Goal: Complete application form

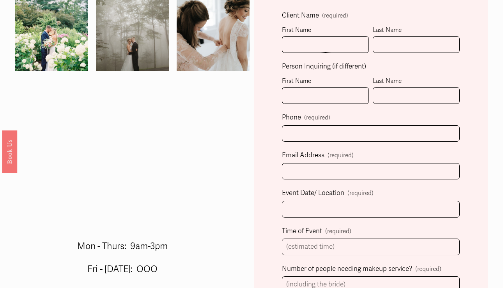
scroll to position [184, 0]
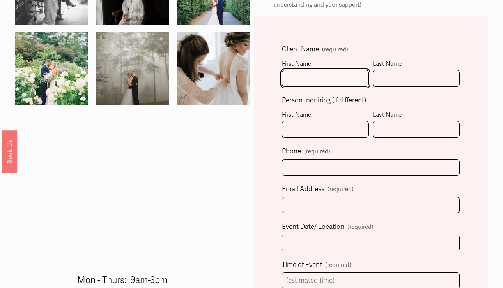
click at [301, 84] on input "First Name" at bounding box center [325, 78] width 87 height 17
type input "[PERSON_NAME]"
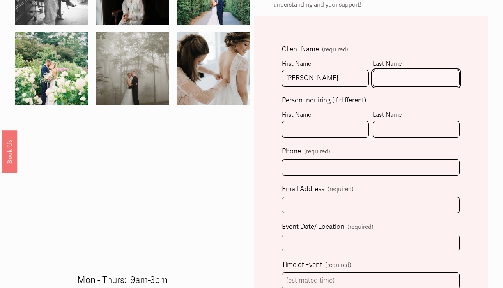
type input "[PERSON_NAME]"
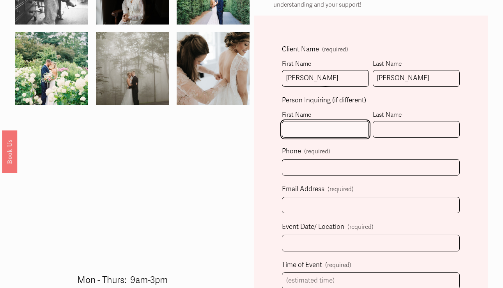
type input "[PERSON_NAME]"
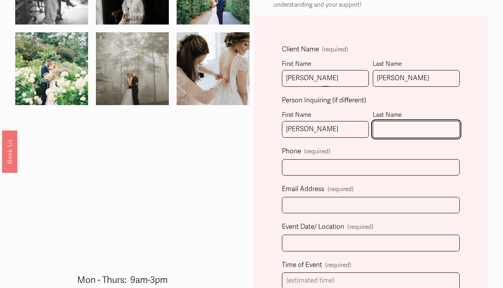
type input "[PERSON_NAME]"
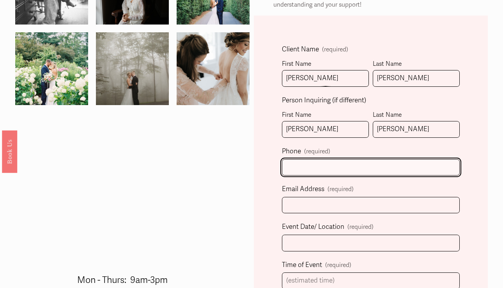
type input "[PHONE_NUMBER]"
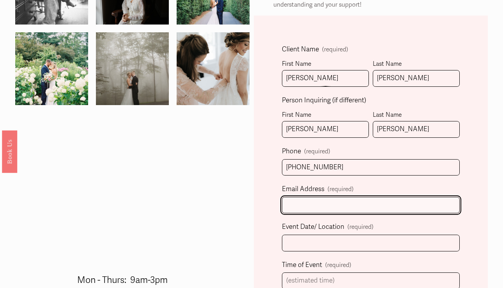
type input "[EMAIL_ADDRESS][DOMAIN_NAME]"
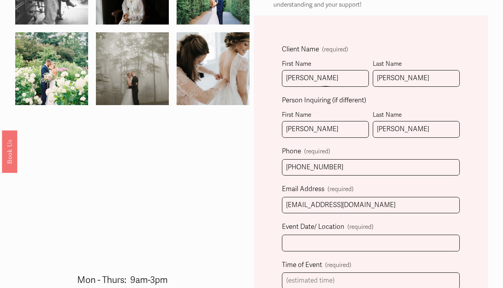
select select "[GEOGRAPHIC_DATA], [GEOGRAPHIC_DATA]"
type input "[PHONE_NUMBER]"
click at [310, 124] on input "[PERSON_NAME]" at bounding box center [325, 129] width 87 height 17
drag, startPoint x: 316, startPoint y: 127, endPoint x: 275, endPoint y: 127, distance: 40.9
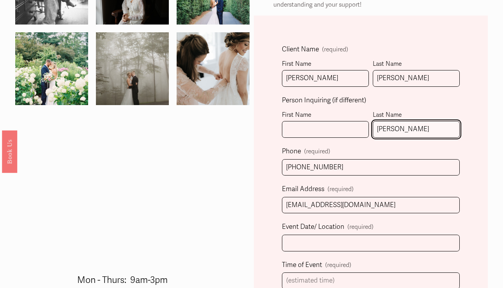
drag, startPoint x: 416, startPoint y: 127, endPoint x: 318, endPoint y: 127, distance: 97.8
click at [318, 127] on fieldset "Person Inquiring (if different) First Name Last Name [PERSON_NAME]" at bounding box center [371, 120] width 178 height 51
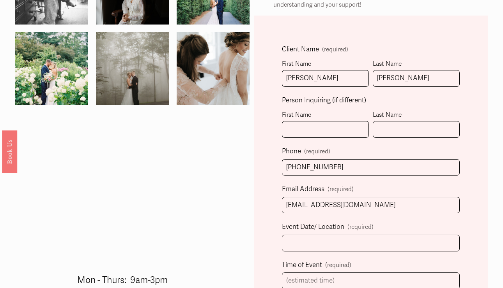
click at [238, 176] on div at bounding box center [132, 35] width 234 height 328
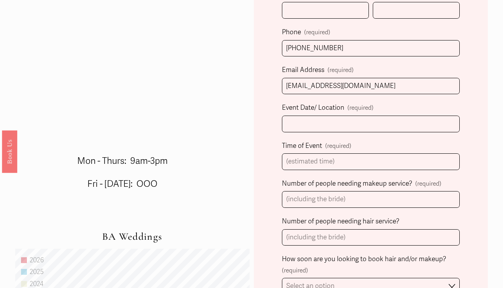
scroll to position [305, 0]
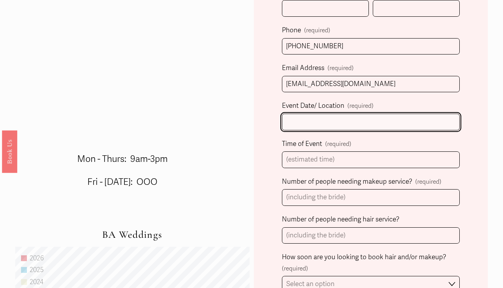
click at [320, 118] on input "Event Date/ Location (required)" at bounding box center [371, 122] width 178 height 17
type input "[DATE] Hidden Acres"
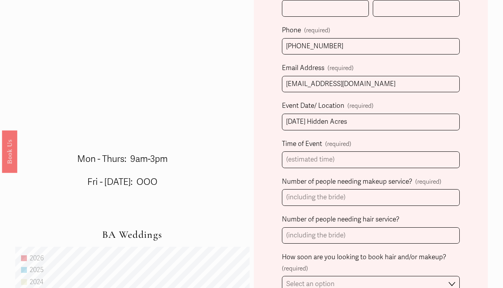
click at [272, 170] on div "Client Name (required) First Name [PERSON_NAME] Last Name [PERSON_NAME] Person …" at bounding box center [371, 209] width 234 height 630
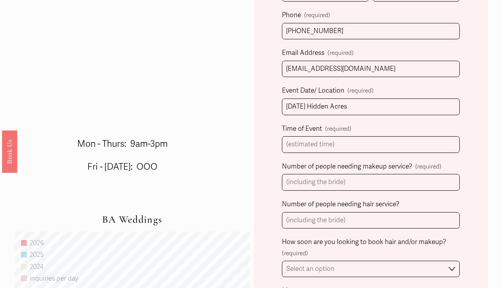
scroll to position [326, 0]
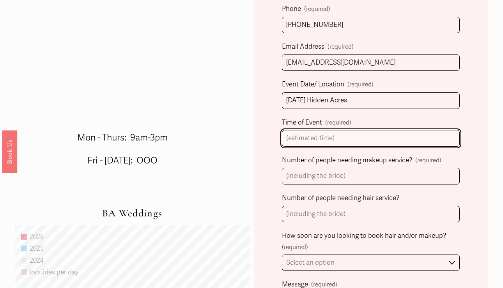
click at [310, 144] on input "Time of Event (required)" at bounding box center [371, 138] width 178 height 17
type input "3:30 ceremony"
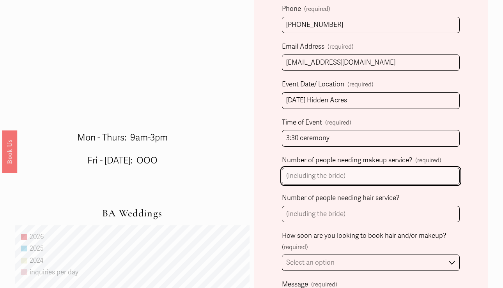
click at [318, 177] on input "Number of people needing makeup service? (required)" at bounding box center [371, 176] width 178 height 17
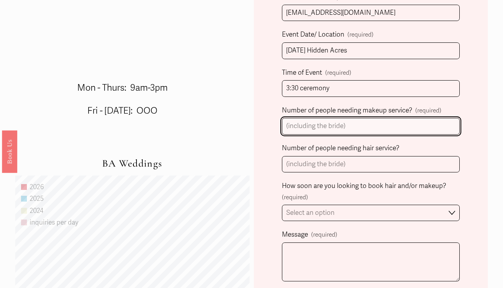
scroll to position [377, 0]
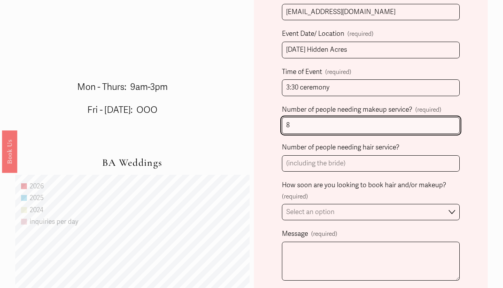
type input "8"
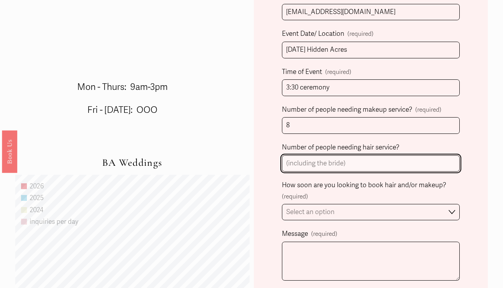
click at [314, 164] on input "Number of people needing hair service?" at bounding box center [371, 164] width 178 height 17
type input "8"
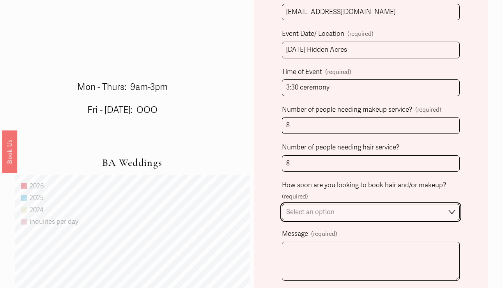
click at [310, 211] on select "Select an option Immediately 1-2 weeks I'm looking for information & not ready …" at bounding box center [371, 212] width 178 height 17
select select "I'm looking for information & not ready to book just yet"
click at [282, 204] on select "Select an option Immediately 1-2 weeks I'm looking for information & not ready …" at bounding box center [371, 212] width 178 height 17
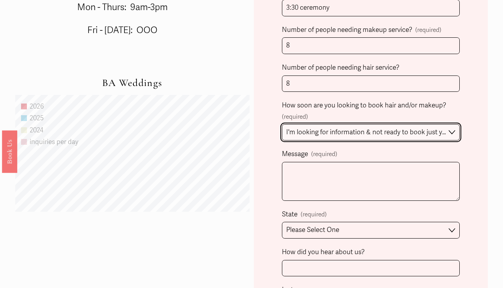
scroll to position [484, 0]
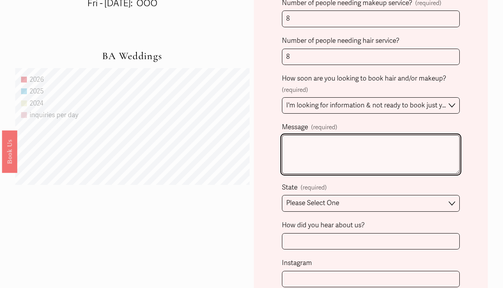
click at [306, 140] on textarea "Message (required)" at bounding box center [371, 154] width 178 height 39
type textarea "Thank you for any additional price info!"
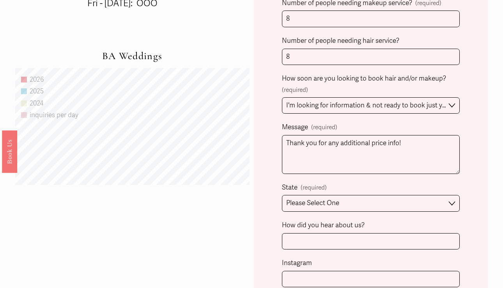
click at [277, 189] on div "Client Name (required) First Name [PERSON_NAME] Last Name [PERSON_NAME] Person …" at bounding box center [371, 30] width 234 height 630
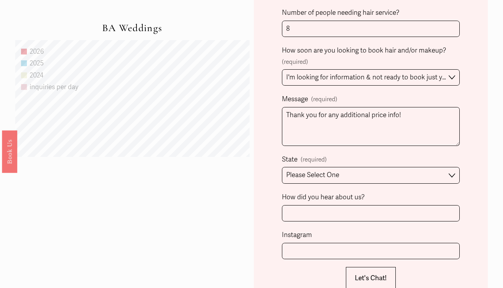
scroll to position [516, 0]
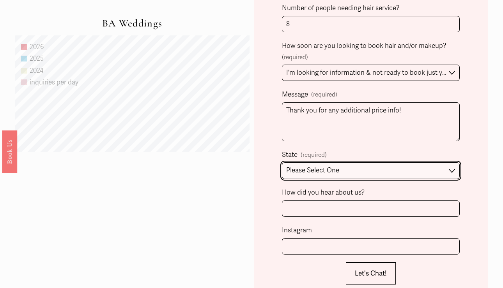
click at [317, 166] on select "Please Select One [GEOGRAPHIC_DATA], [GEOGRAPHIC_DATA] [GEOGRAPHIC_DATA], [GEOG…" at bounding box center [371, 171] width 178 height 17
click at [282, 163] on select "Please Select One [GEOGRAPHIC_DATA], [GEOGRAPHIC_DATA] [GEOGRAPHIC_DATA], [GEOG…" at bounding box center [371, 171] width 178 height 17
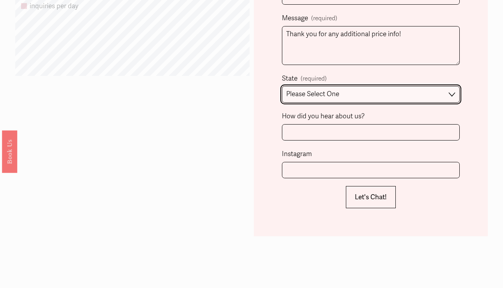
scroll to position [595, 0]
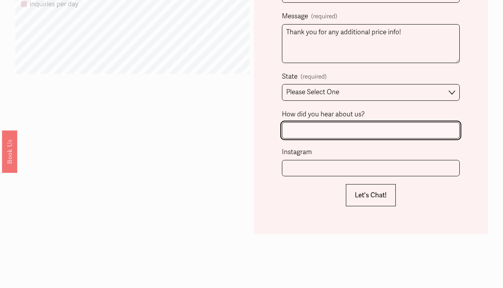
click at [317, 131] on input "How did you hear about us?" at bounding box center [371, 130] width 178 height 17
click at [308, 130] on input "The KNot" at bounding box center [371, 130] width 178 height 17
type input "The Knot"
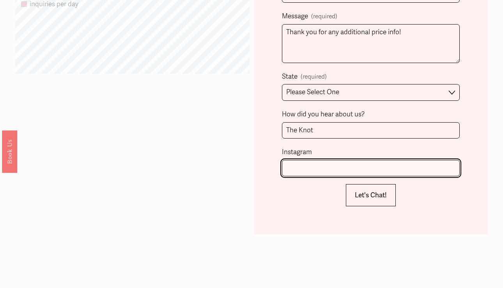
click at [302, 166] on input "Instagram" at bounding box center [371, 168] width 178 height 17
type input "elliewhubbard"
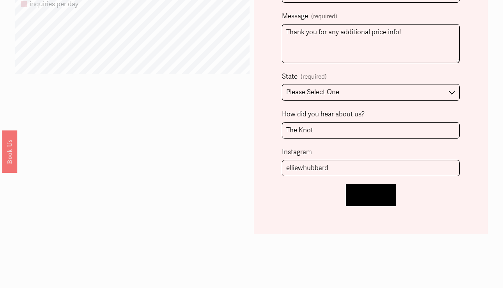
click at [363, 189] on button "Let's Chat! Let's Chat!" at bounding box center [371, 195] width 50 height 22
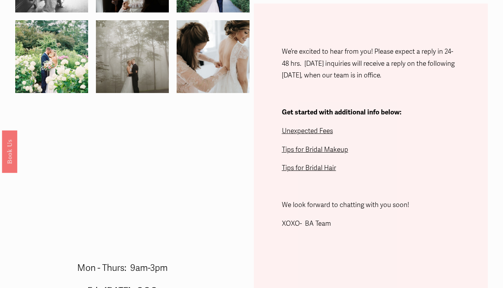
scroll to position [193, 0]
